Goal: Task Accomplishment & Management: Manage account settings

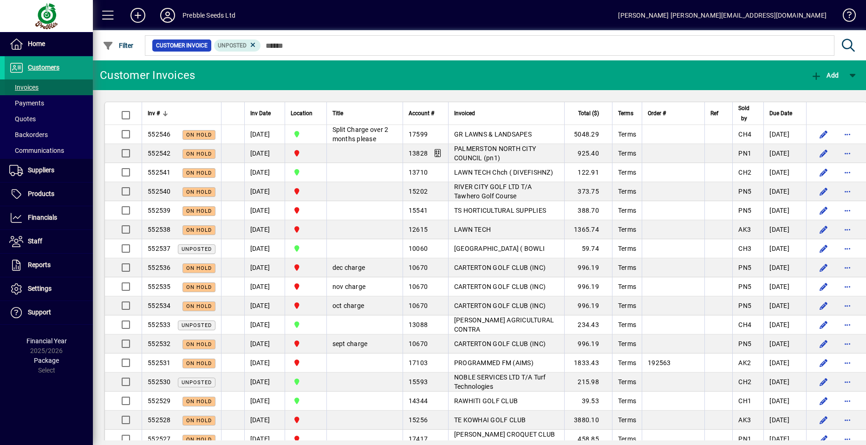
click at [43, 85] on span at bounding box center [49, 87] width 88 height 22
click at [65, 67] on span at bounding box center [49, 68] width 88 height 22
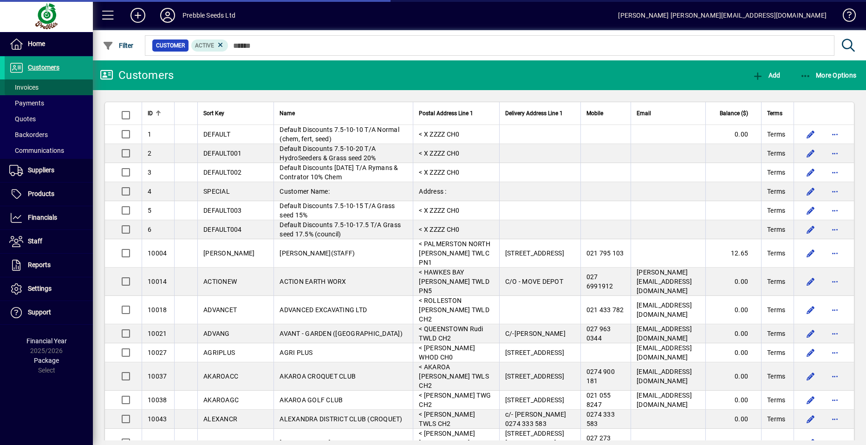
click at [59, 89] on span at bounding box center [49, 87] width 88 height 22
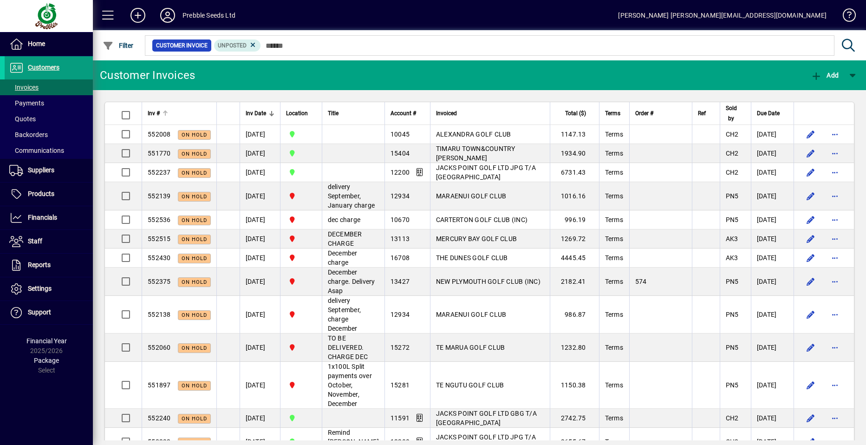
click at [157, 113] on span "Inv #" at bounding box center [154, 113] width 12 height 10
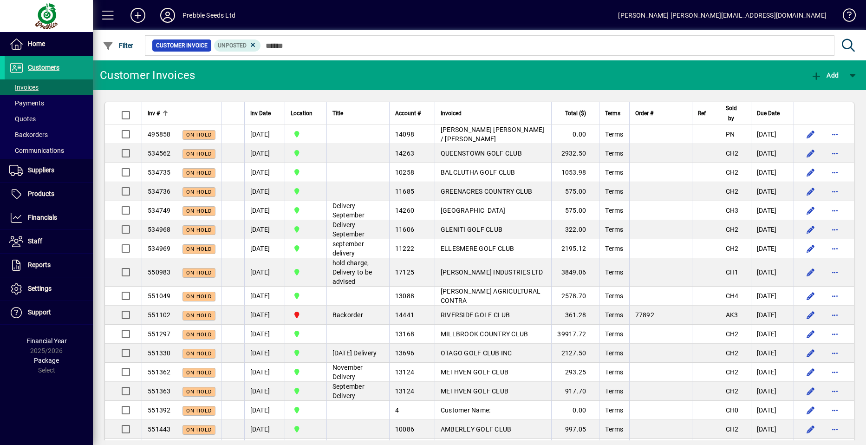
click at [157, 113] on span "Inv #" at bounding box center [154, 113] width 12 height 10
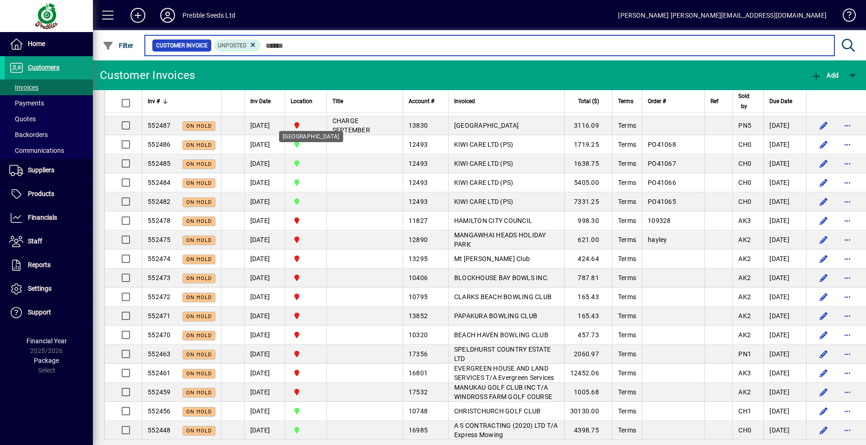
scroll to position [558, 0]
